Goal: Check status: Check status

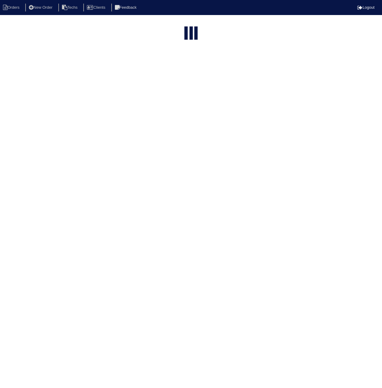
select select "15"
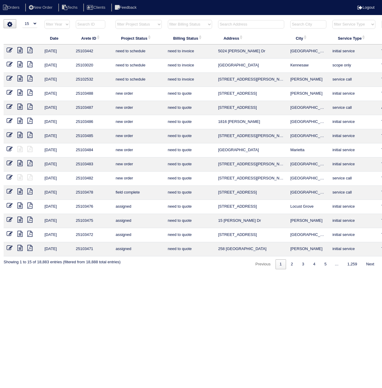
click at [90, 23] on input "text" at bounding box center [90, 24] width 29 height 8
paste input "25103395"
type input "25103395"
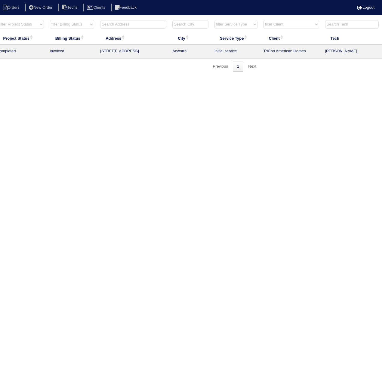
scroll to position [0, 143]
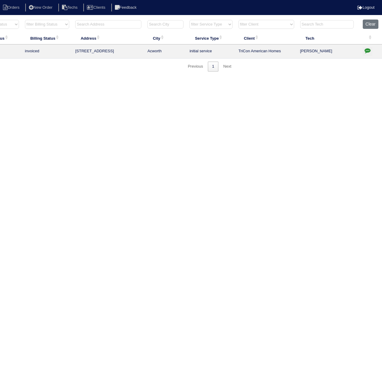
drag, startPoint x: 367, startPoint y: 50, endPoint x: 358, endPoint y: 57, distance: 10.9
click at [367, 50] on icon "button" at bounding box center [367, 50] width 6 height 6
type textarea "9/18/25 - Replacement approved - Sent to Dan, Payton, Reeca - KE 9/19/25 - inst…"
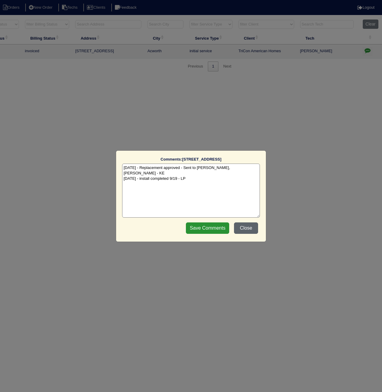
click at [252, 230] on button "Close" at bounding box center [246, 228] width 24 height 11
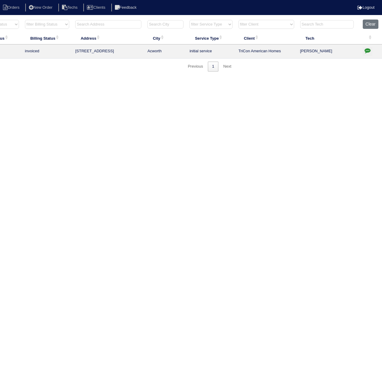
scroll to position [0, 0]
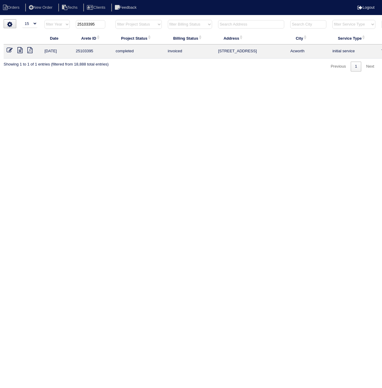
click at [30, 50] on icon at bounding box center [29, 50] width 5 height 6
click at [28, 50] on icon at bounding box center [29, 50] width 5 height 6
click at [9, 52] on icon at bounding box center [10, 50] width 6 height 6
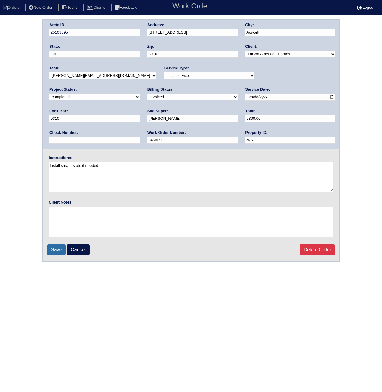
click at [57, 250] on input "Save" at bounding box center [56, 249] width 19 height 11
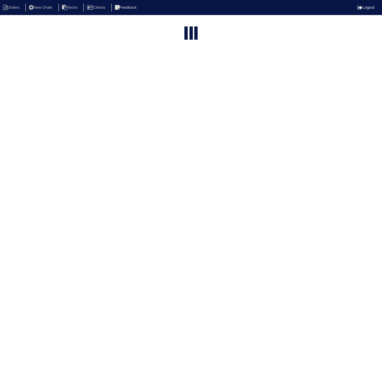
select select "15"
type input "25103395"
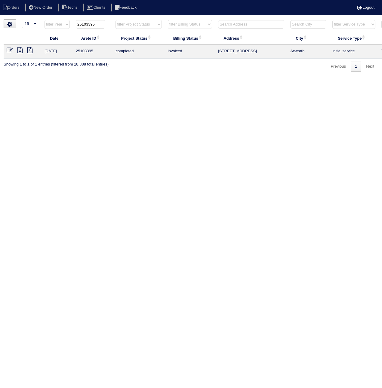
click at [19, 51] on icon at bounding box center [19, 50] width 5 height 6
